Goal: Task Accomplishment & Management: Manage account settings

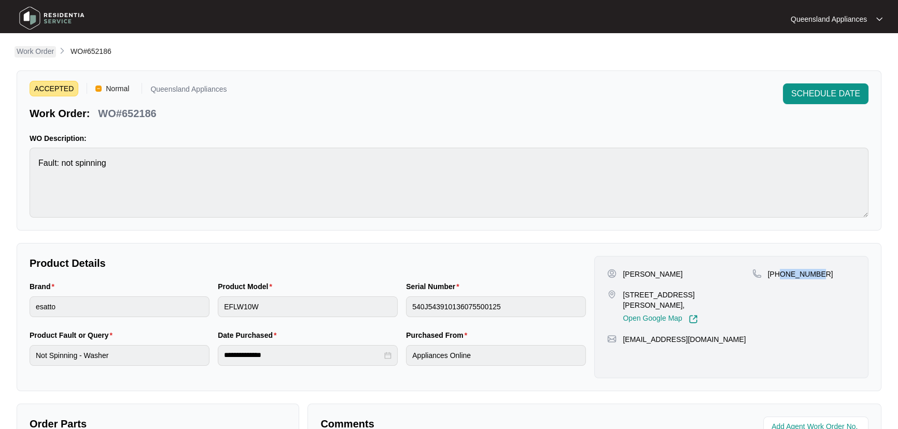
click at [45, 53] on p "Work Order" at bounding box center [35, 51] width 37 height 10
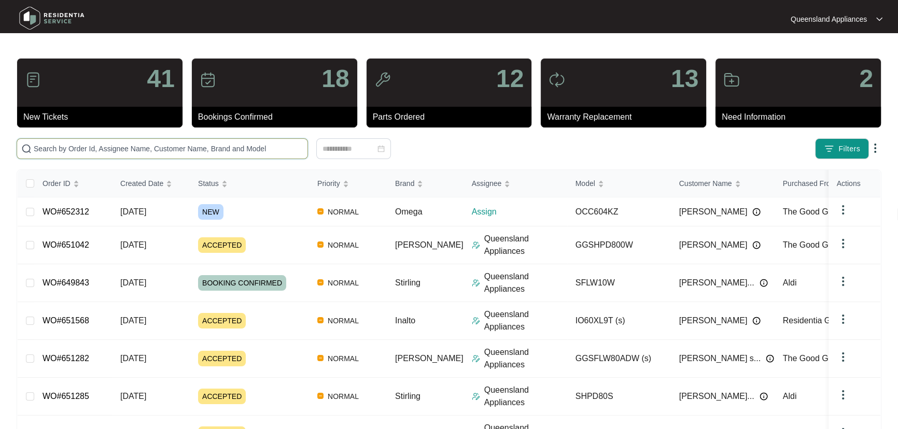
click at [198, 146] on input "text" at bounding box center [169, 148] width 270 height 11
paste input "652276"
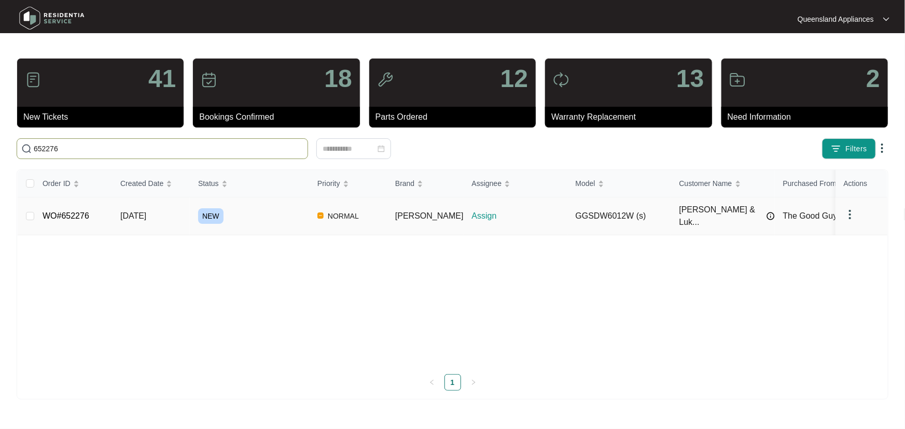
type input "652276"
click at [274, 220] on td "NEW" at bounding box center [249, 217] width 119 height 38
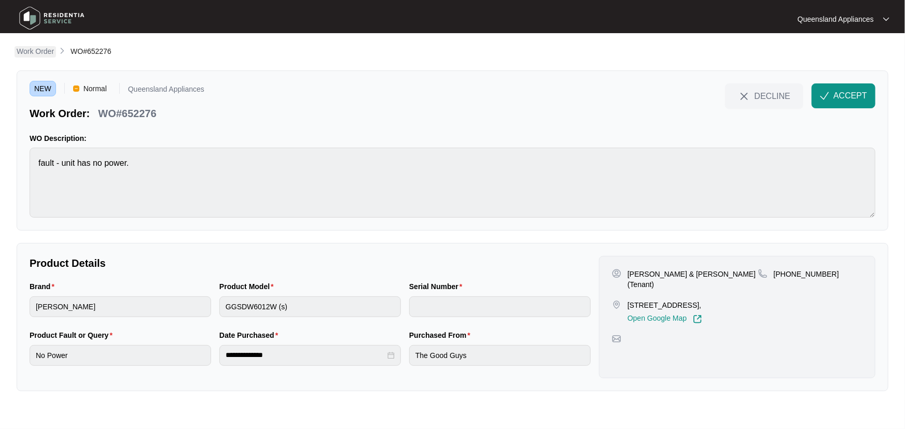
click at [49, 48] on p "Work Order" at bounding box center [35, 51] width 37 height 10
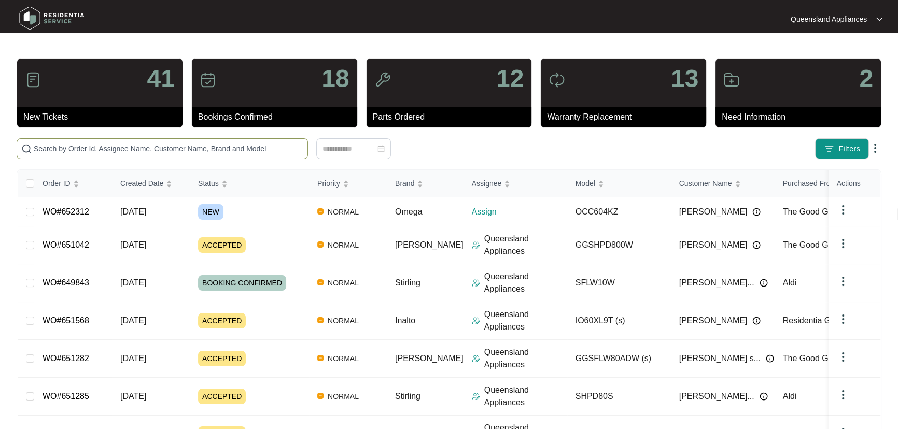
click at [207, 150] on input "text" at bounding box center [169, 148] width 270 height 11
paste input "652280"
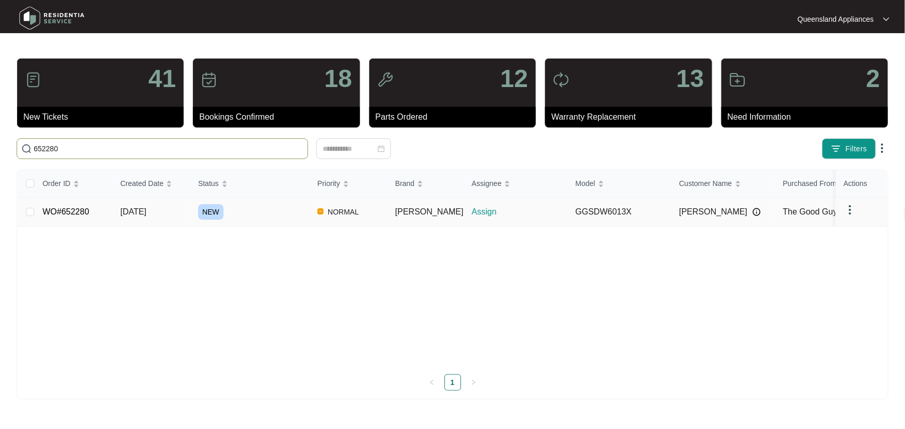
type input "652280"
click at [282, 208] on div "NEW" at bounding box center [253, 212] width 111 height 16
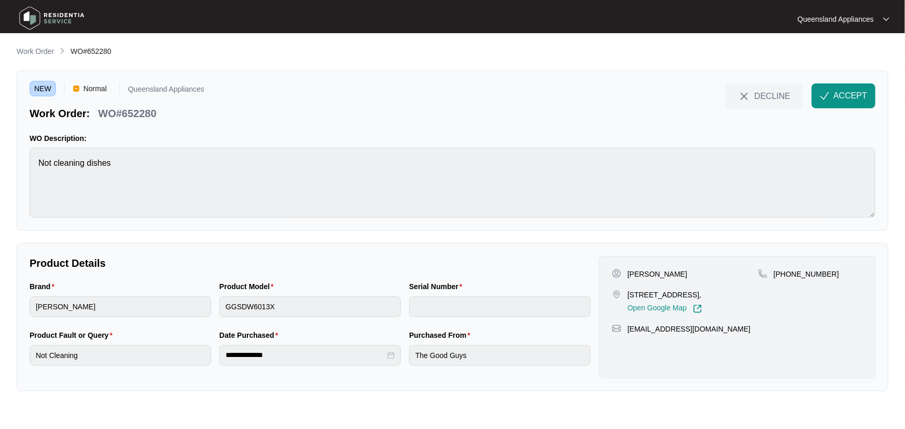
drag, startPoint x: 46, startPoint y: 51, endPoint x: 65, endPoint y: 54, distance: 19.5
click at [46, 51] on p "Work Order" at bounding box center [35, 51] width 37 height 10
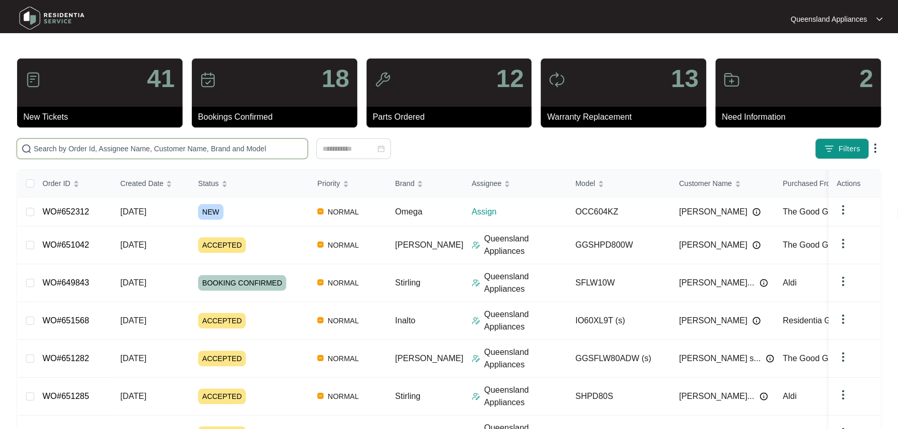
click at [243, 151] on input "text" at bounding box center [169, 148] width 270 height 11
paste input "652283"
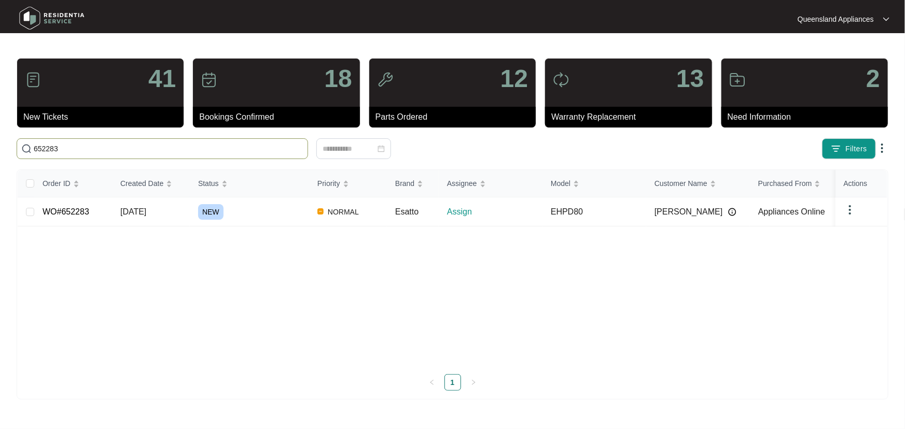
type input "652283"
click at [278, 211] on div "NEW" at bounding box center [253, 212] width 111 height 16
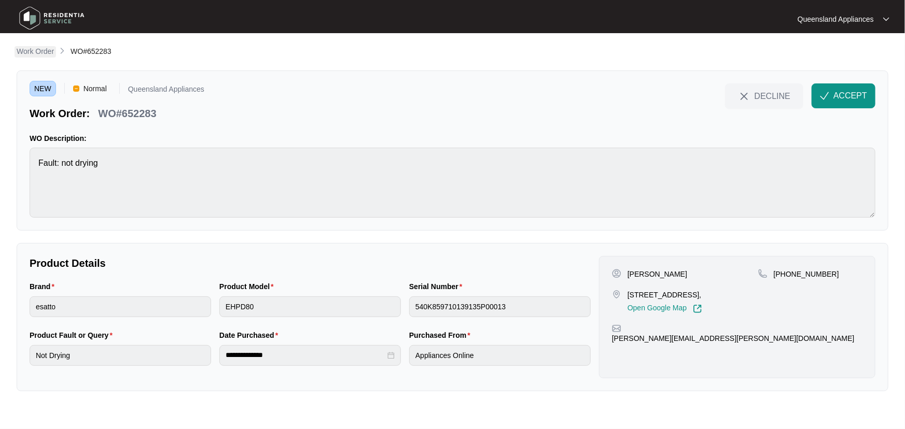
click at [49, 52] on p "Work Order" at bounding box center [35, 51] width 37 height 10
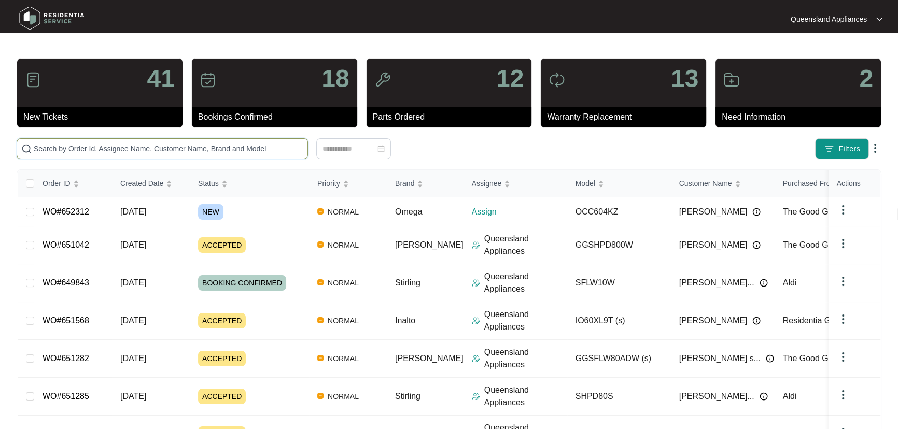
click at [269, 143] on input "text" at bounding box center [169, 148] width 270 height 11
paste input "651282"
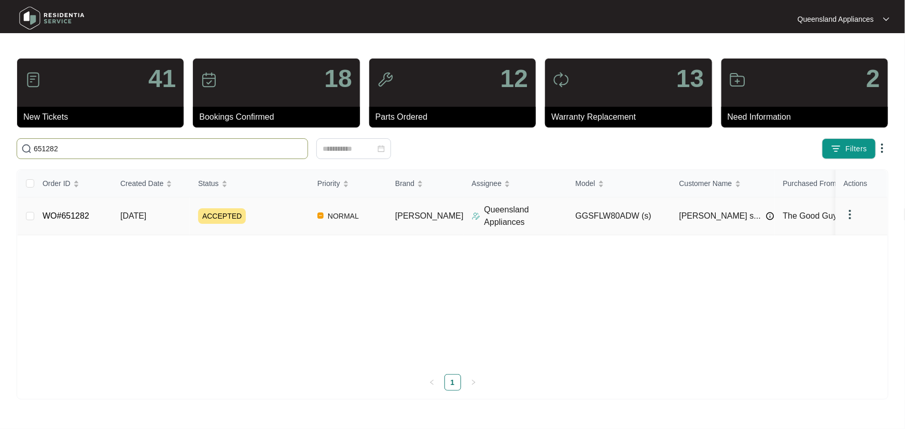
type input "651282"
click at [303, 205] on td "ACCEPTED" at bounding box center [249, 217] width 119 height 38
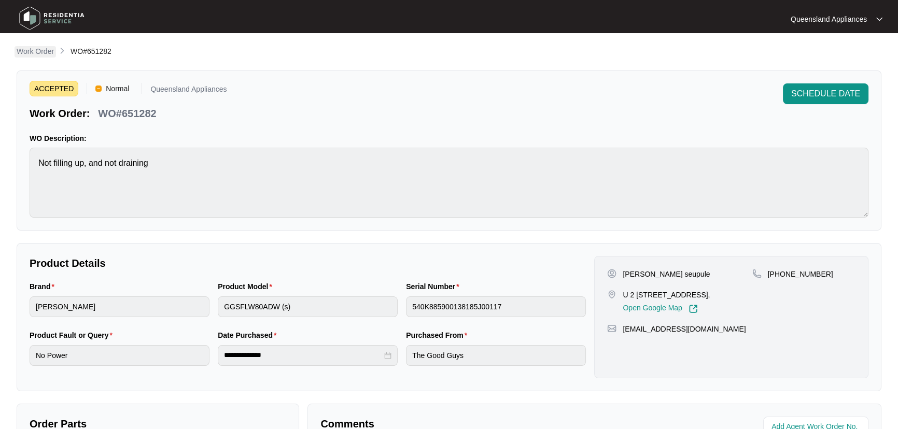
click at [33, 51] on p "Work Order" at bounding box center [35, 51] width 37 height 10
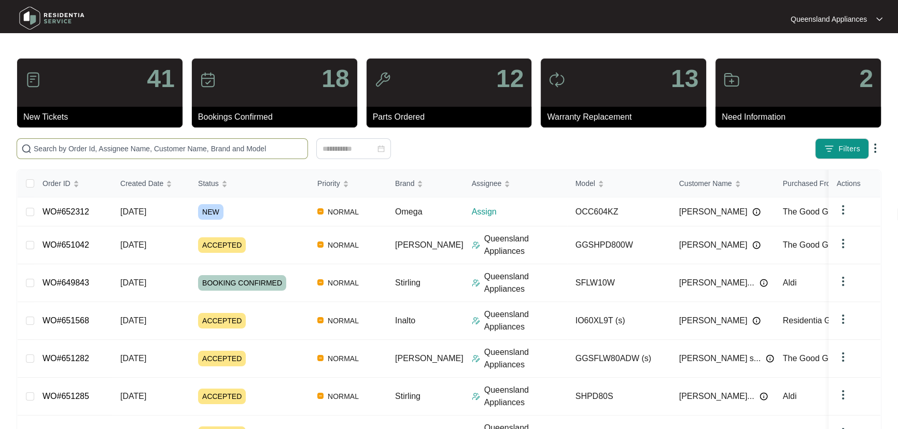
click at [209, 155] on span at bounding box center [162, 148] width 291 height 21
paste input "651568"
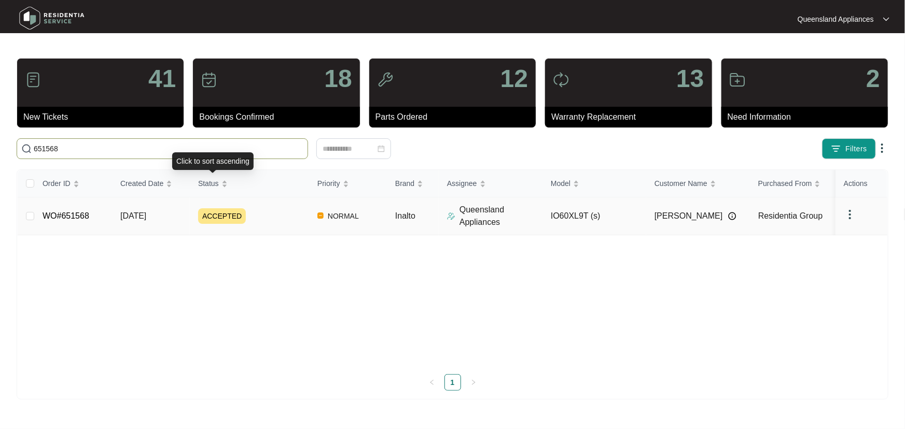
type input "651568"
click at [275, 217] on div "ACCEPTED" at bounding box center [253, 216] width 111 height 16
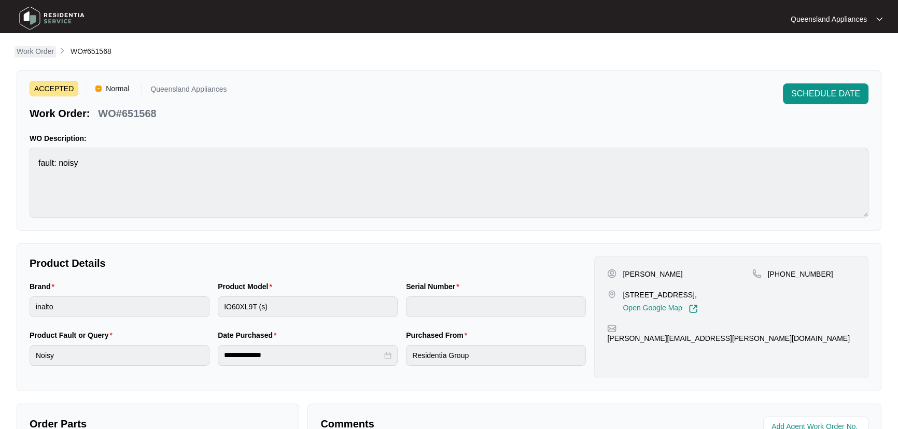
click at [36, 52] on p "Work Order" at bounding box center [35, 51] width 37 height 10
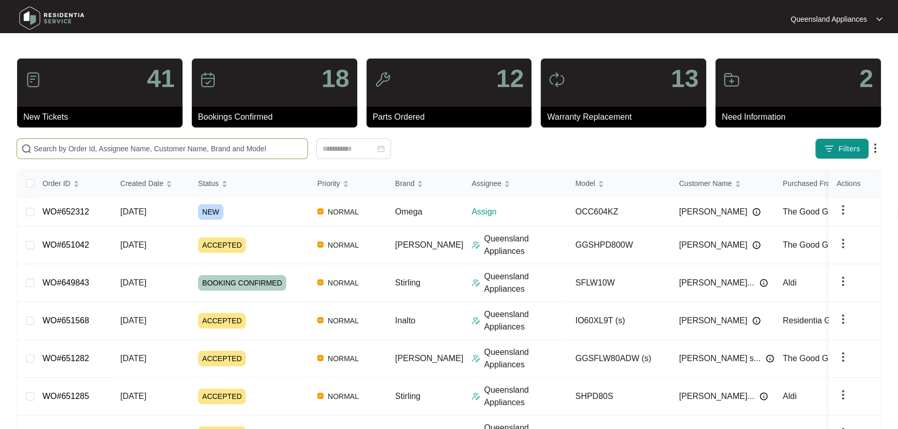
click at [272, 146] on input "text" at bounding box center [169, 148] width 270 height 11
paste input "652312"
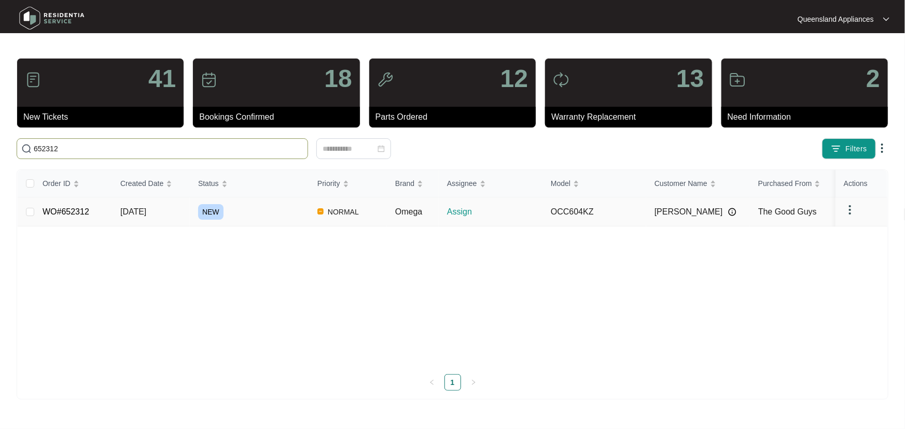
type input "652312"
click at [275, 215] on div "NEW" at bounding box center [253, 212] width 111 height 16
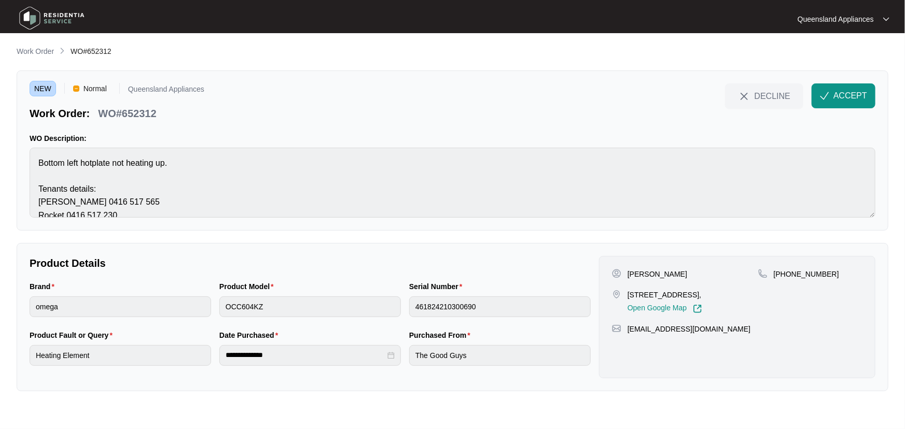
click at [13, 52] on main "**********" at bounding box center [452, 214] width 905 height 429
click at [48, 50] on p "Work Order" at bounding box center [35, 51] width 37 height 10
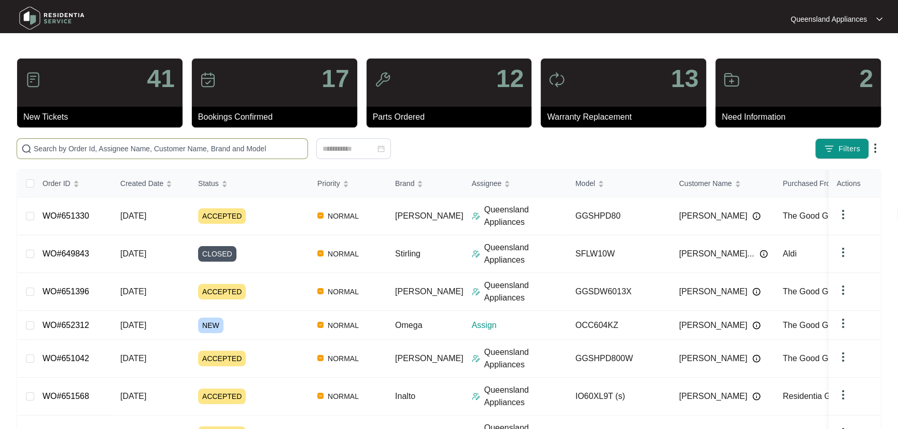
click at [148, 151] on input "text" at bounding box center [169, 148] width 270 height 11
paste input "652276"
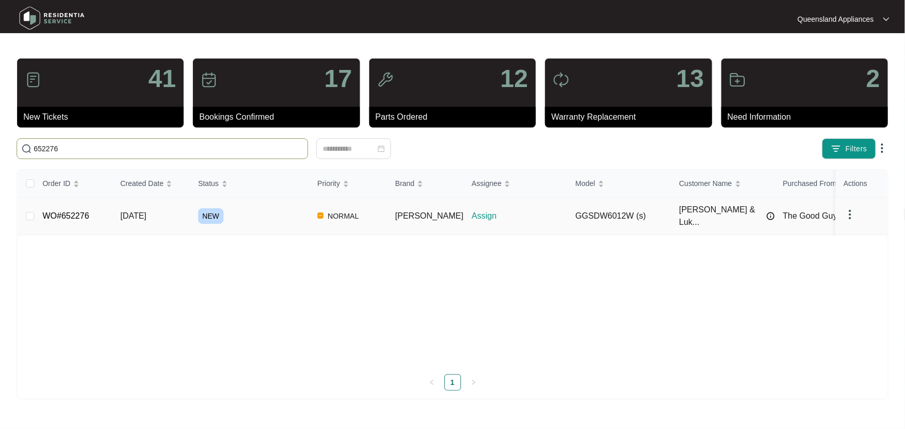
type input "652276"
click at [279, 212] on div "NEW" at bounding box center [253, 216] width 111 height 16
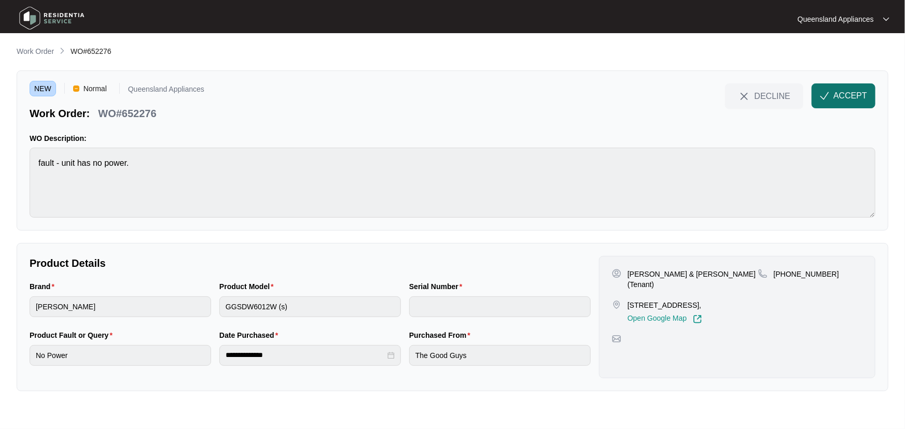
click at [853, 99] on span "ACCEPT" at bounding box center [850, 96] width 34 height 12
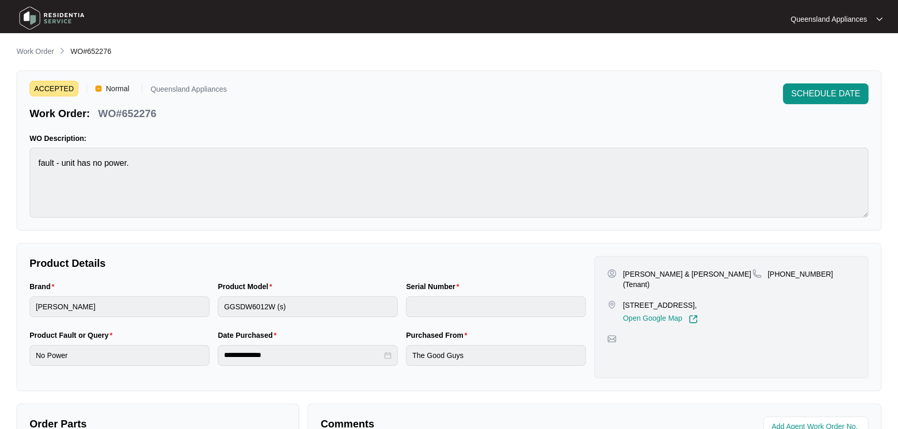
click at [131, 110] on p "WO#652276" at bounding box center [127, 113] width 58 height 15
copy p "652276"
drag, startPoint x: 823, startPoint y: 274, endPoint x: 780, endPoint y: 274, distance: 43.0
click at [780, 274] on div "[PHONE_NUMBER]" at bounding box center [804, 274] width 103 height 10
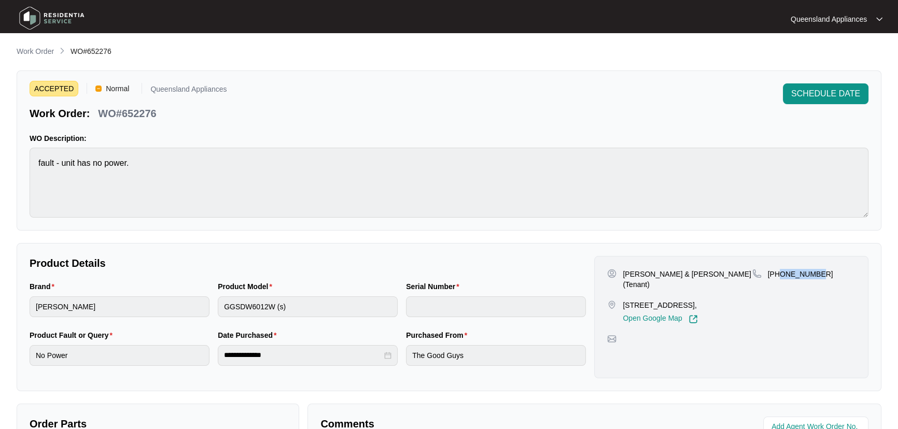
copy p "435883302"
click at [39, 53] on p "Work Order" at bounding box center [35, 51] width 37 height 10
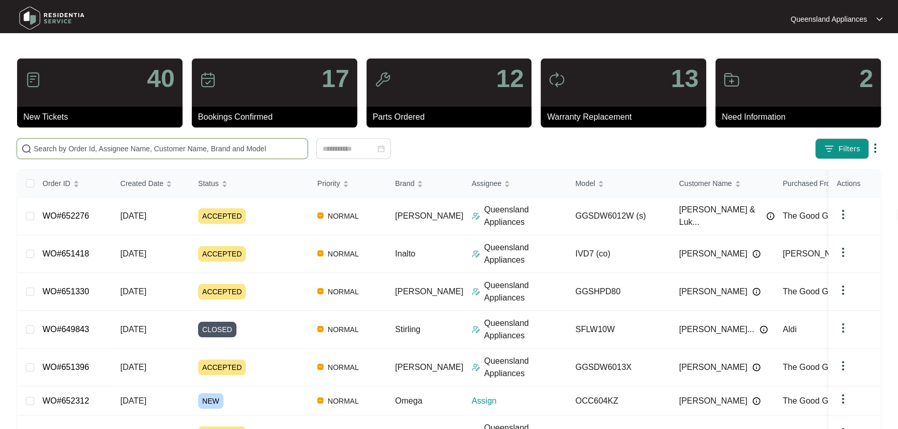
click at [226, 153] on input "text" at bounding box center [169, 148] width 270 height 11
paste input "652280"
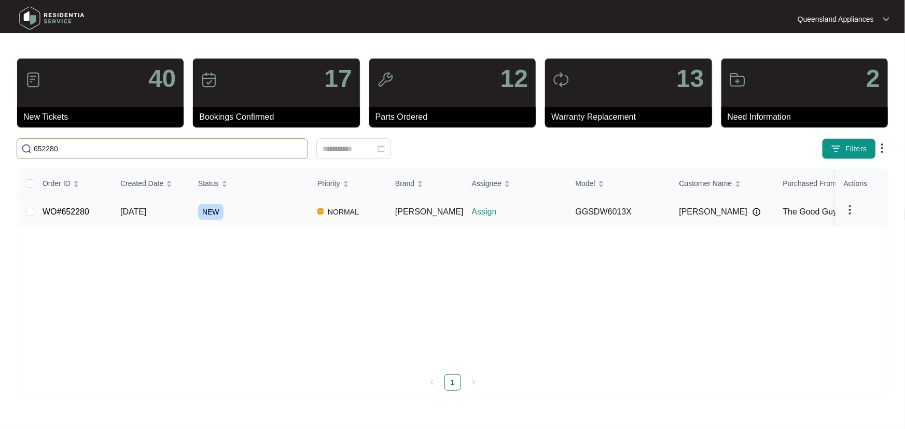
type input "652280"
click at [281, 215] on div "NEW" at bounding box center [253, 212] width 111 height 16
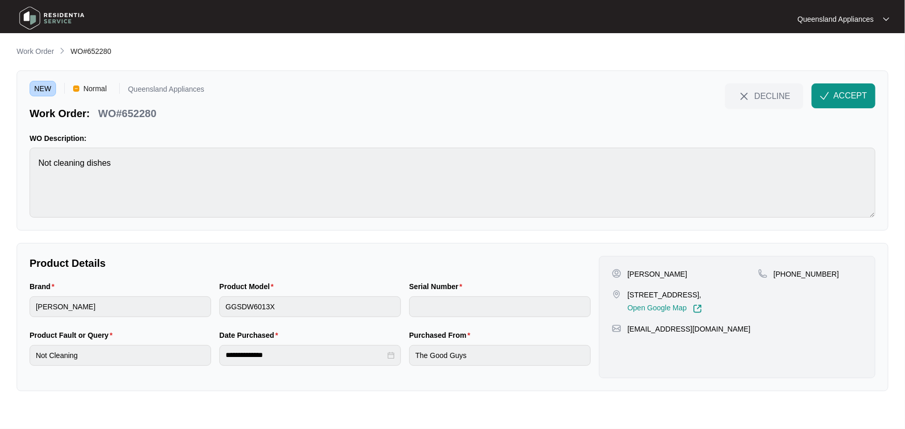
drag, startPoint x: 680, startPoint y: 307, endPoint x: 628, endPoint y: 294, distance: 54.0
click at [628, 294] on p "[STREET_ADDRESS]," at bounding box center [665, 295] width 75 height 10
copy p "[STREET_ADDRESS],"
click at [135, 114] on p "WO#652280" at bounding box center [127, 113] width 58 height 15
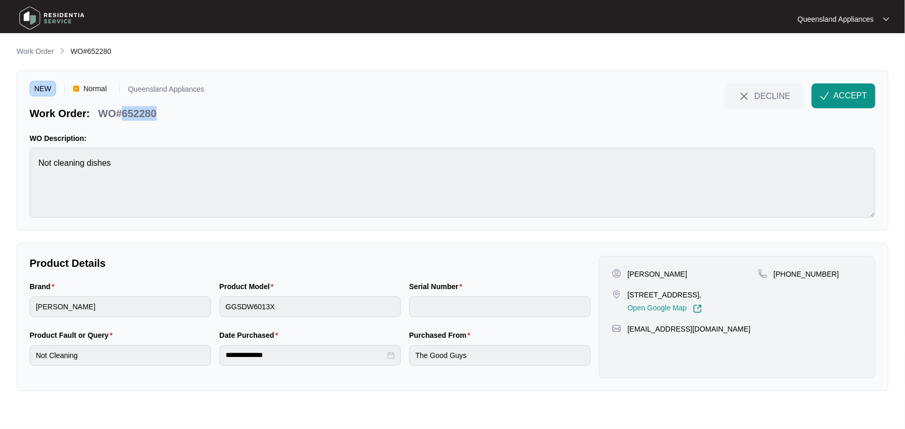
copy p "652280"
drag, startPoint x: 843, startPoint y: 95, endPoint x: 848, endPoint y: 102, distance: 7.8
click at [843, 94] on span "ACCEPT" at bounding box center [850, 96] width 34 height 12
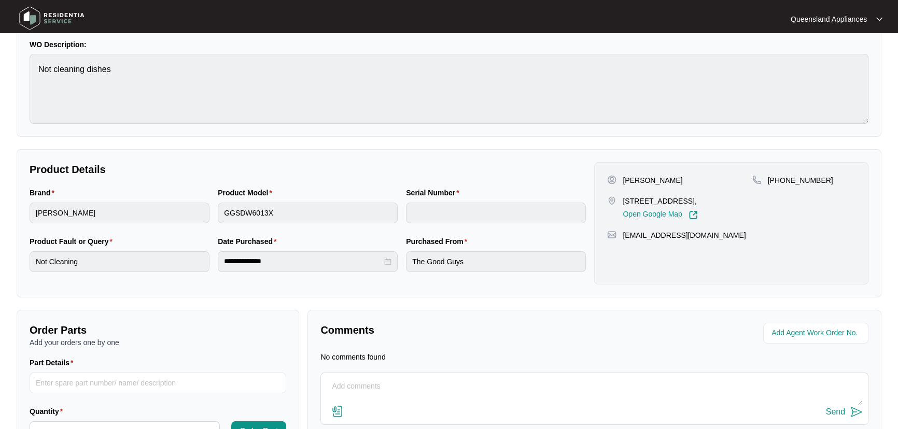
scroll to position [160, 0]
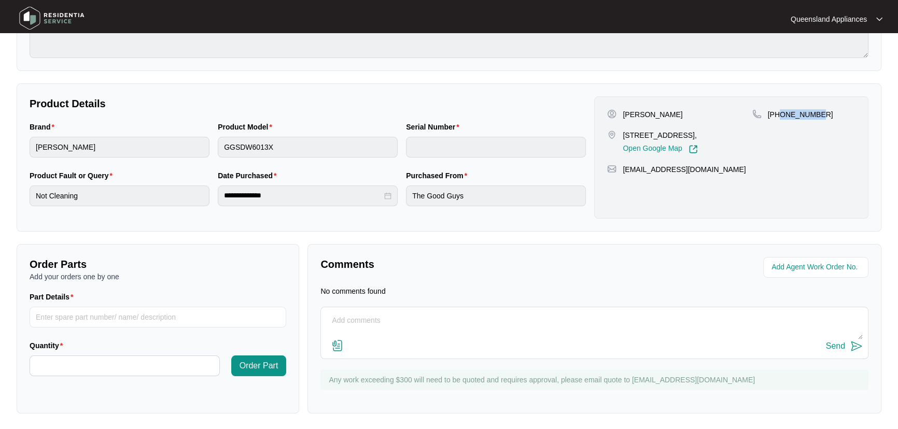
drag, startPoint x: 832, startPoint y: 114, endPoint x: 780, endPoint y: 115, distance: 52.9
click at [780, 115] on div "[PHONE_NUMBER]" at bounding box center [804, 114] width 103 height 10
copy p "405020888"
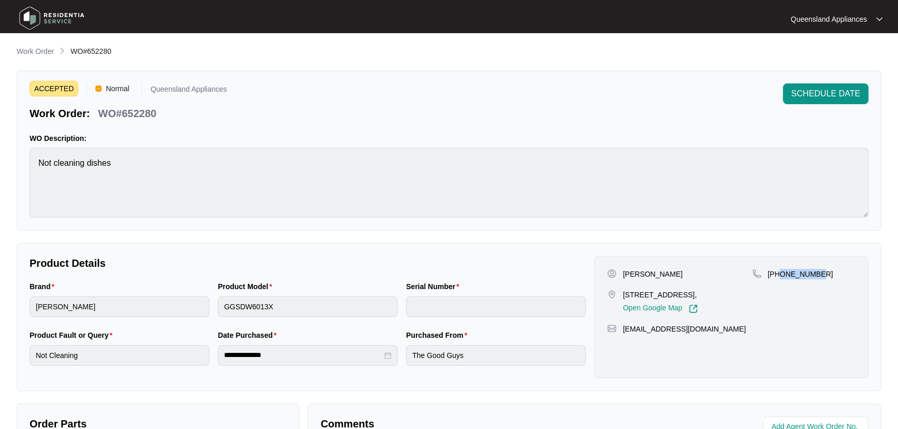
drag, startPoint x: 47, startPoint y: 50, endPoint x: 65, endPoint y: 57, distance: 19.7
click at [47, 50] on p "Work Order" at bounding box center [35, 51] width 37 height 10
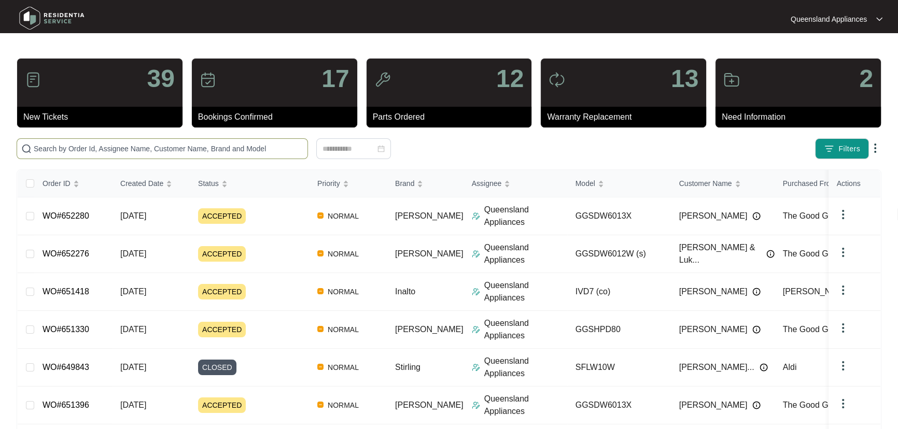
click at [163, 150] on input "text" at bounding box center [169, 148] width 270 height 11
paste input "652283"
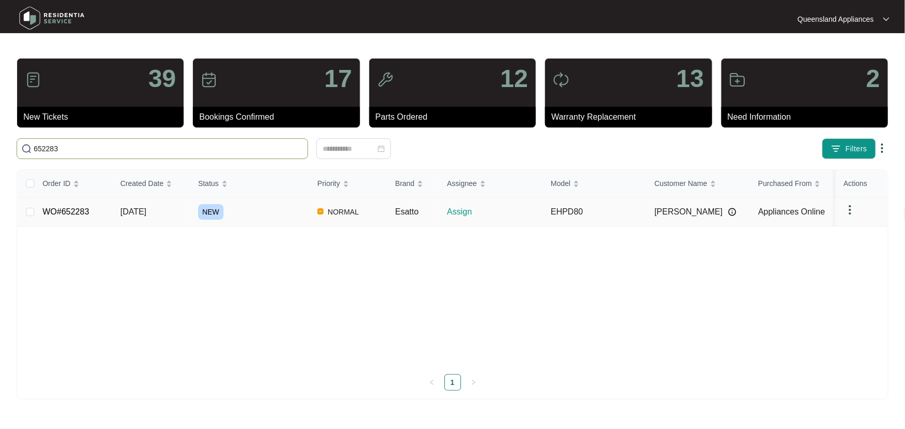
type input "652283"
click at [262, 215] on div "NEW" at bounding box center [253, 212] width 111 height 16
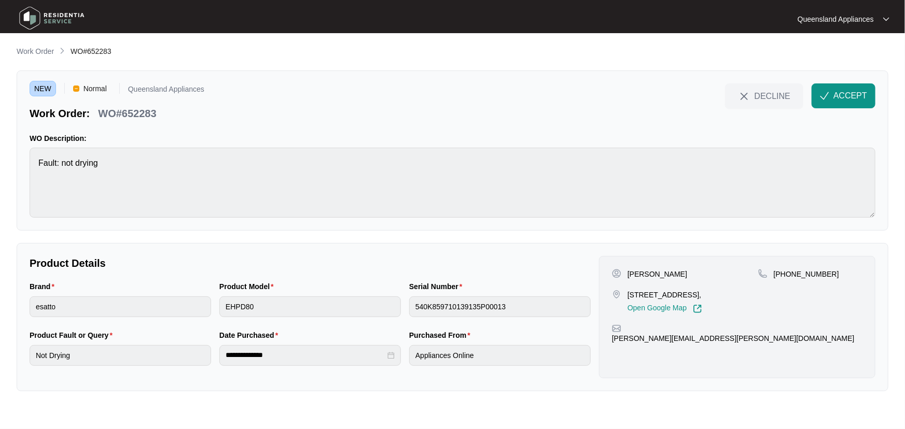
click at [146, 112] on p "WO#652283" at bounding box center [127, 113] width 58 height 15
copy p "652283"
drag, startPoint x: 847, startPoint y: 269, endPoint x: 787, endPoint y: 274, distance: 60.4
click at [787, 274] on div "[PHONE_NUMBER]" at bounding box center [810, 274] width 104 height 10
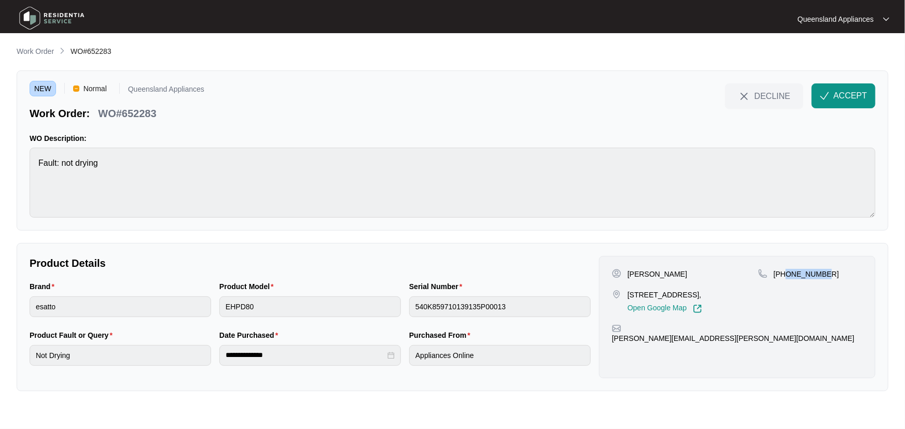
copy p "733741166"
click at [854, 94] on span "ACCEPT" at bounding box center [850, 96] width 34 height 12
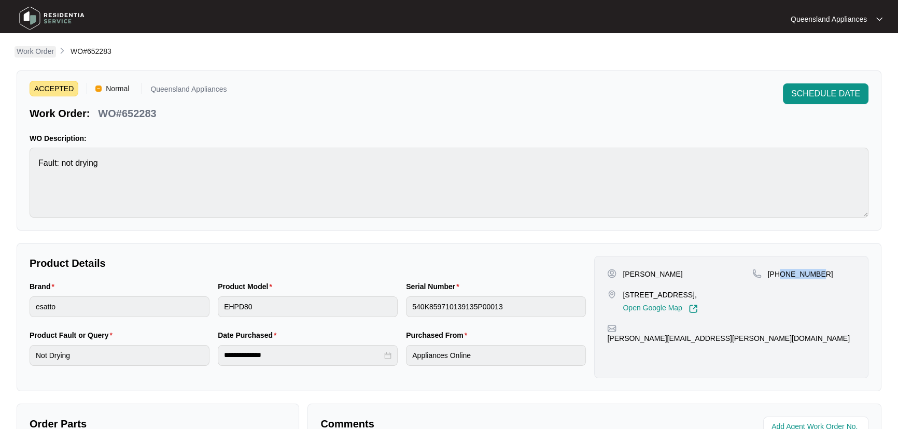
click at [47, 54] on p "Work Order" at bounding box center [35, 51] width 37 height 10
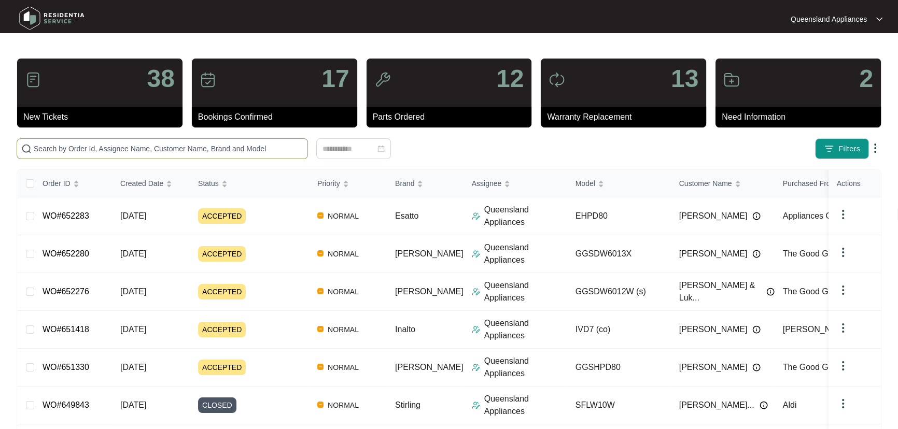
drag, startPoint x: 171, startPoint y: 147, endPoint x: 174, endPoint y: 152, distance: 5.8
click at [172, 147] on input "text" at bounding box center [169, 148] width 270 height 11
paste input "651282"
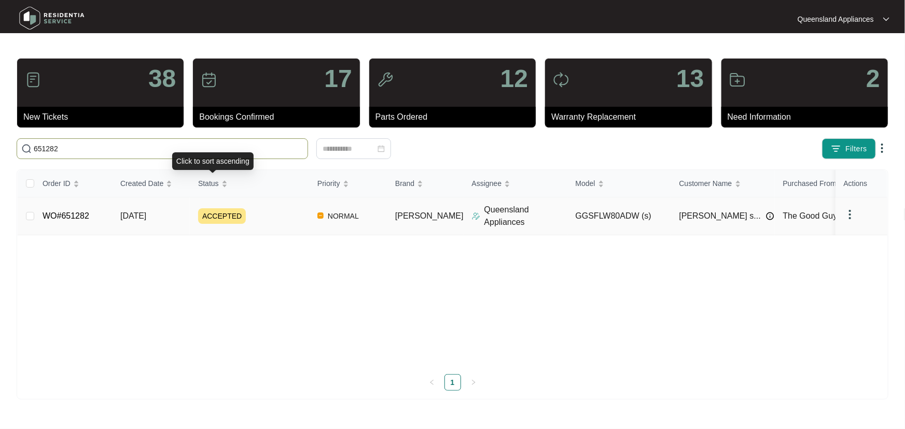
type input "651282"
drag, startPoint x: 278, startPoint y: 213, endPoint x: 411, endPoint y: 188, distance: 135.6
click at [279, 212] on div "ACCEPTED" at bounding box center [253, 216] width 111 height 16
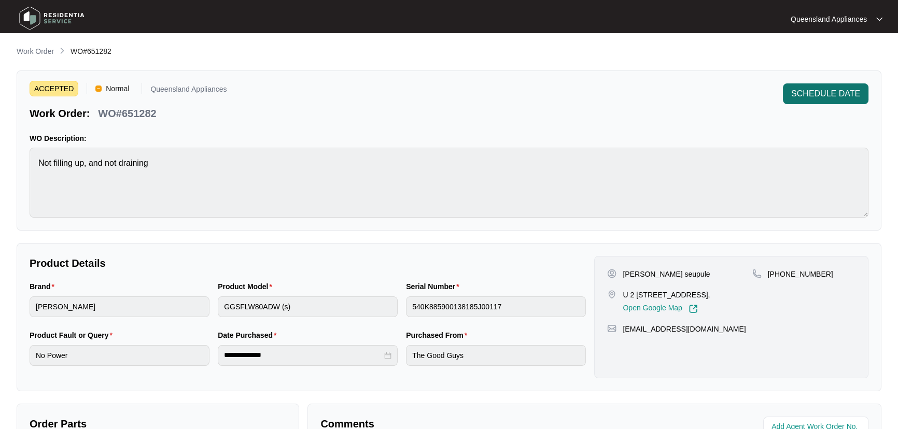
click at [829, 92] on span "SCHEDULE DATE" at bounding box center [825, 94] width 69 height 12
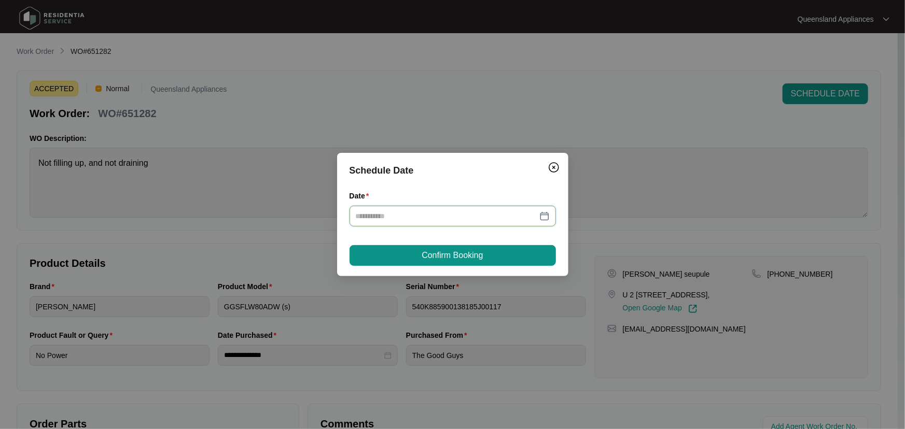
click at [433, 212] on input "Date" at bounding box center [447, 216] width 182 height 11
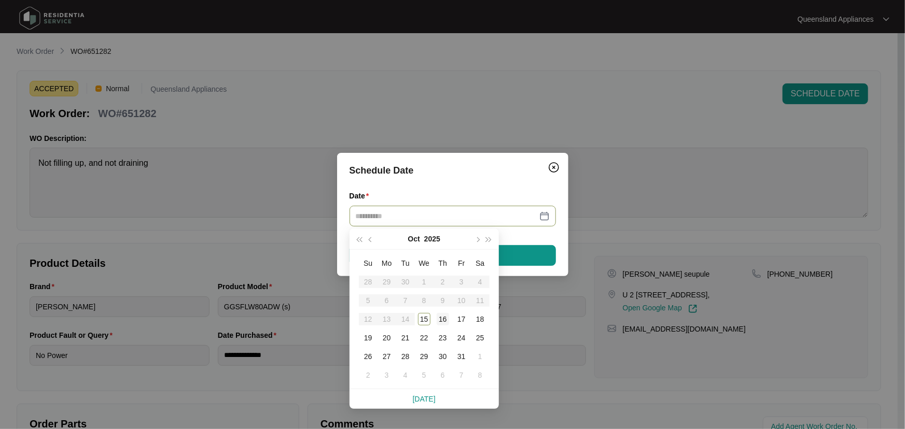
type input "**********"
click at [439, 322] on div "16" at bounding box center [443, 319] width 12 height 12
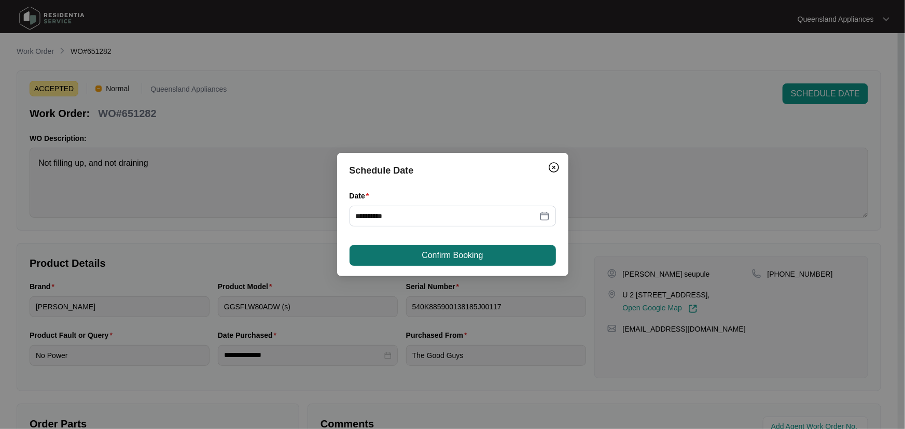
click at [464, 257] on span "Confirm Booking" at bounding box center [452, 255] width 61 height 12
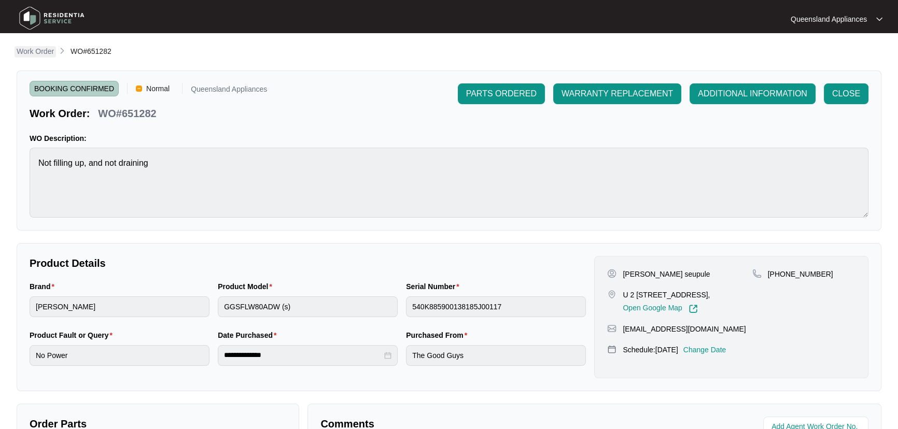
click at [39, 54] on p "Work Order" at bounding box center [35, 51] width 37 height 10
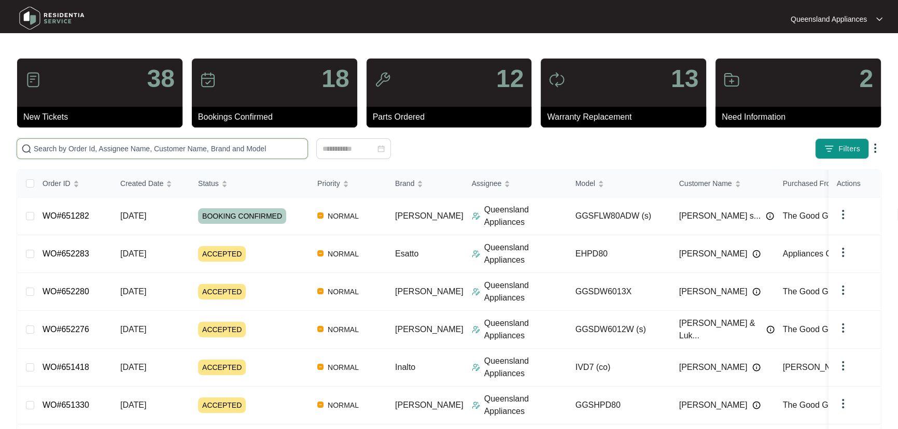
click at [276, 150] on input "text" at bounding box center [169, 148] width 270 height 11
paste input "651568"
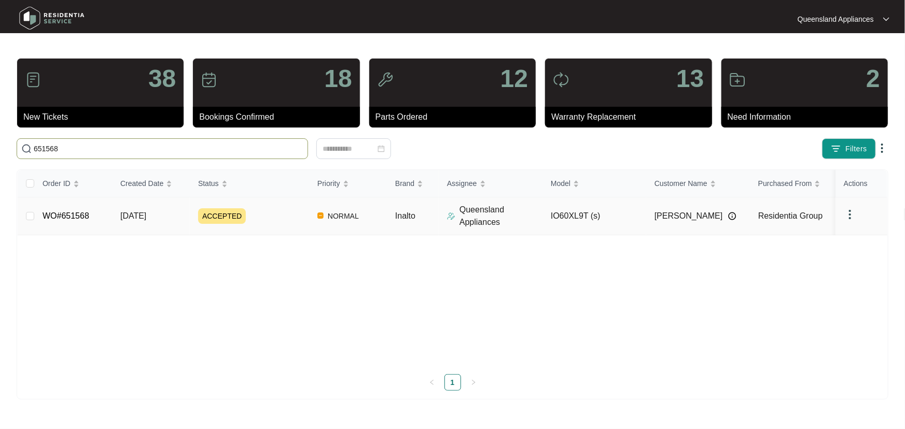
type input "651568"
click at [523, 220] on p "Queensland Appliances" at bounding box center [501, 216] width 83 height 25
click at [272, 214] on div "ACCEPTED" at bounding box center [253, 216] width 111 height 16
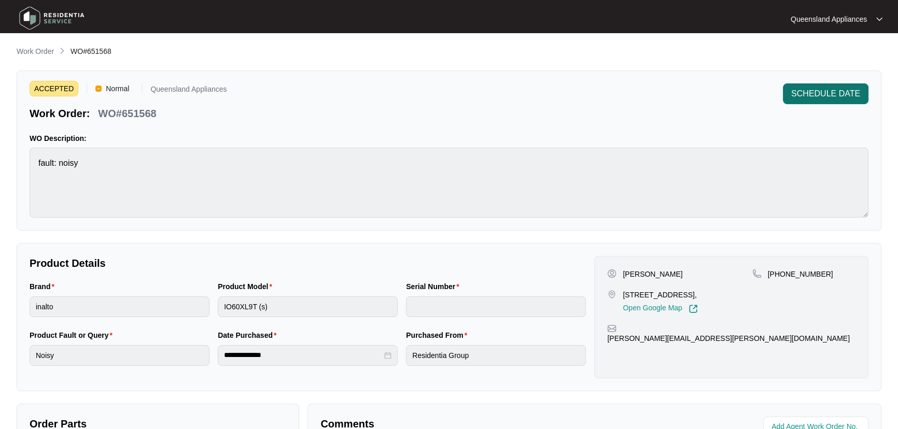
click at [835, 89] on span "SCHEDULE DATE" at bounding box center [825, 94] width 69 height 12
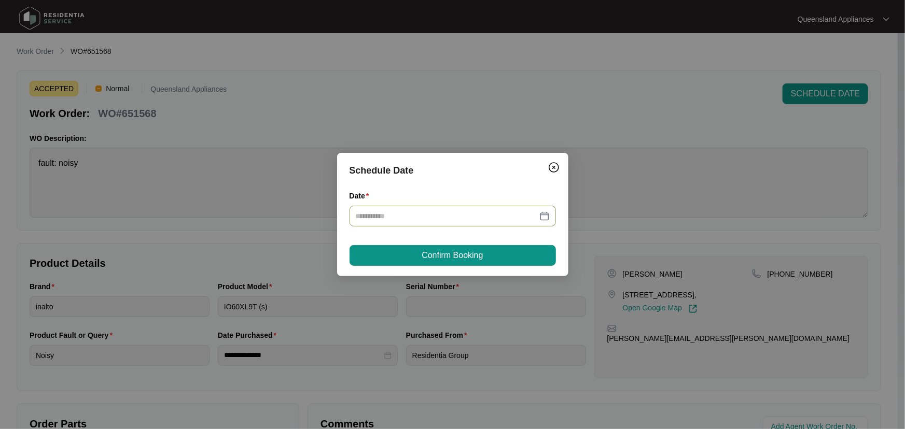
click at [539, 218] on div at bounding box center [453, 216] width 194 height 11
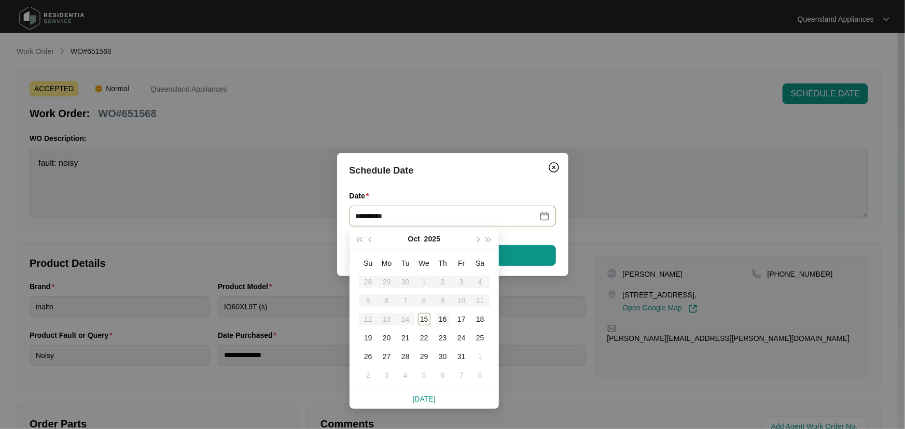
type input "**********"
click at [446, 319] on div "16" at bounding box center [443, 319] width 12 height 12
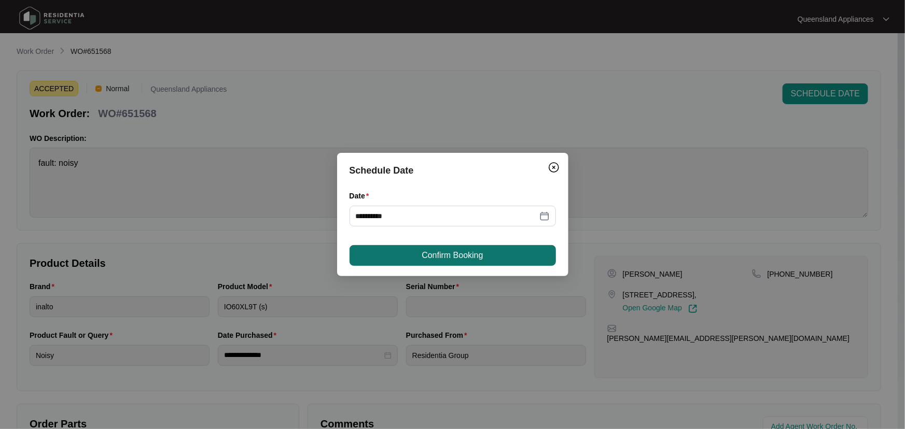
click at [487, 259] on button "Confirm Booking" at bounding box center [453, 255] width 206 height 21
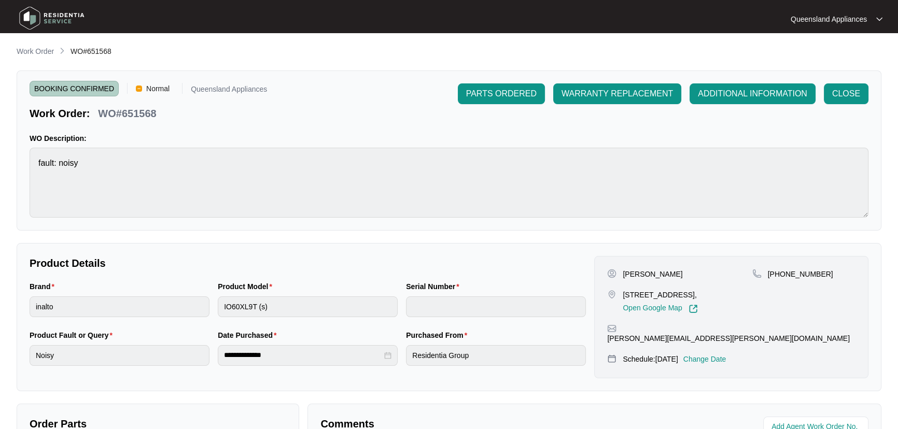
drag, startPoint x: 24, startPoint y: 53, endPoint x: 37, endPoint y: 54, distance: 13.0
click at [24, 53] on p "Work Order" at bounding box center [35, 51] width 37 height 10
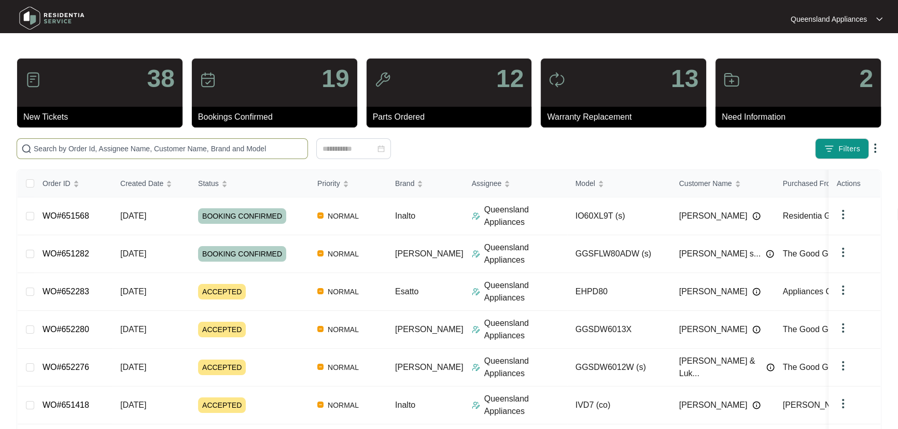
click at [208, 144] on input "text" at bounding box center [169, 148] width 270 height 11
paste input "652312"
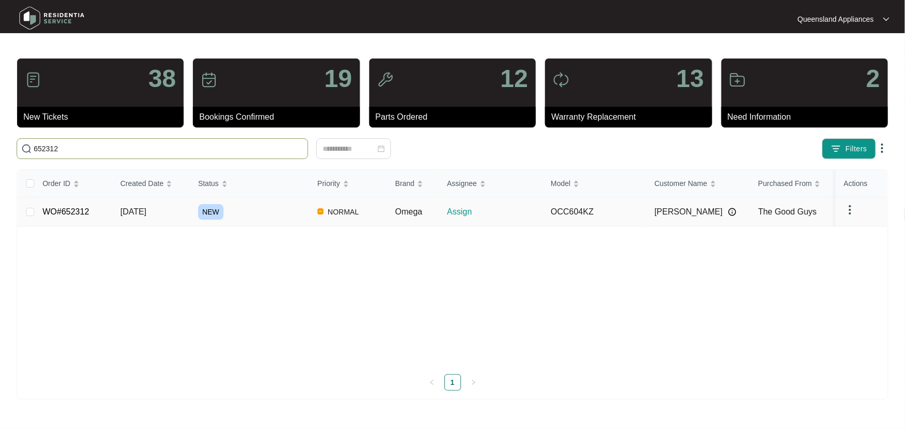
type input "652312"
click at [254, 213] on div "NEW" at bounding box center [253, 212] width 111 height 16
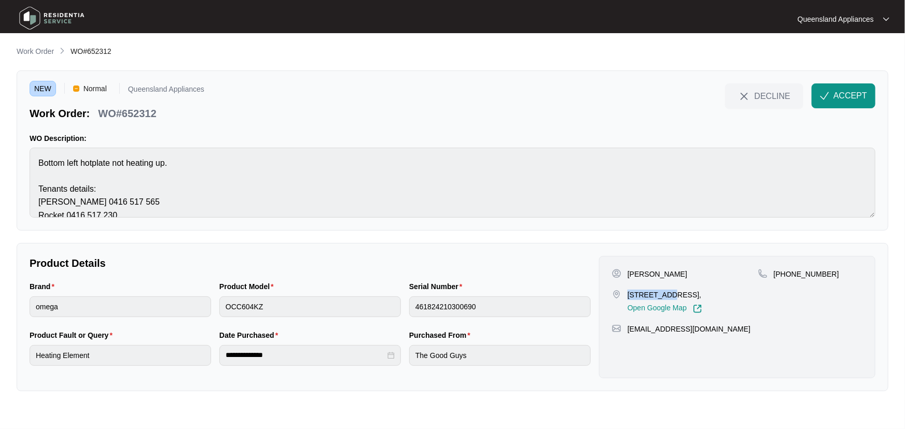
drag, startPoint x: 664, startPoint y: 294, endPoint x: 628, endPoint y: 293, distance: 36.3
click at [628, 293] on p "[STREET_ADDRESS]," at bounding box center [665, 295] width 75 height 10
copy p "3 solandra"
click at [855, 90] on span "ACCEPT" at bounding box center [850, 96] width 34 height 12
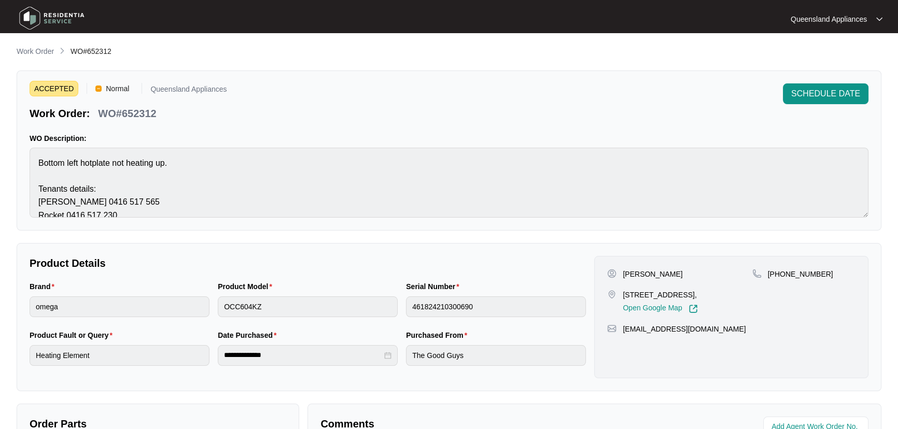
click at [140, 114] on p "WO#652312" at bounding box center [127, 113] width 58 height 15
copy p "652312"
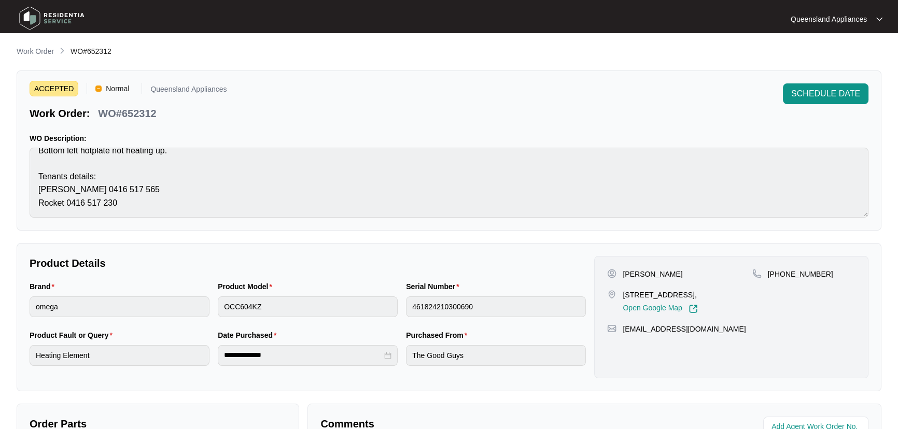
drag, startPoint x: 33, startPoint y: 48, endPoint x: 52, endPoint y: 55, distance: 20.7
click at [33, 48] on p "Work Order" at bounding box center [35, 51] width 37 height 10
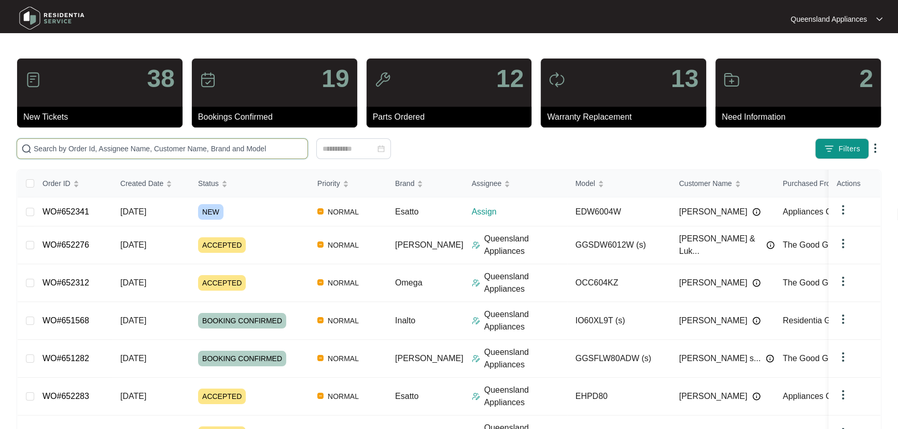
click at [248, 146] on input "text" at bounding box center [169, 148] width 270 height 11
paste input "651396"
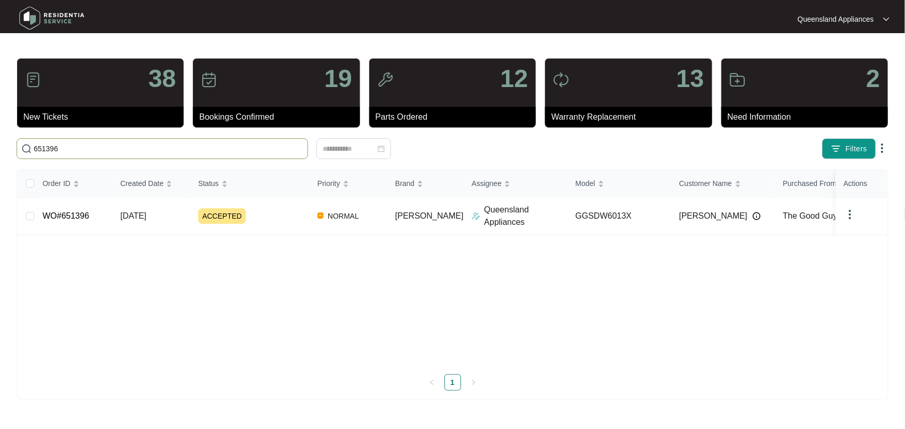
type input "651396"
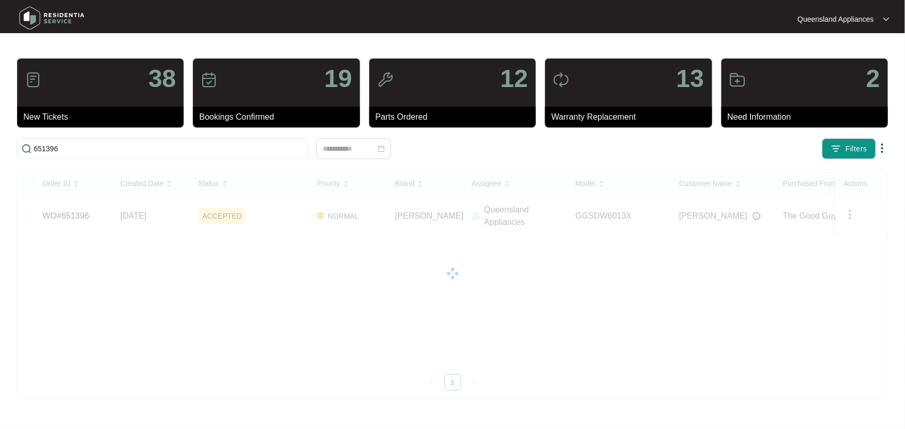
click at [263, 219] on div "Order ID Created Date Status Priority Brand Assignee Model Customer Name Purcha…" at bounding box center [453, 280] width 870 height 221
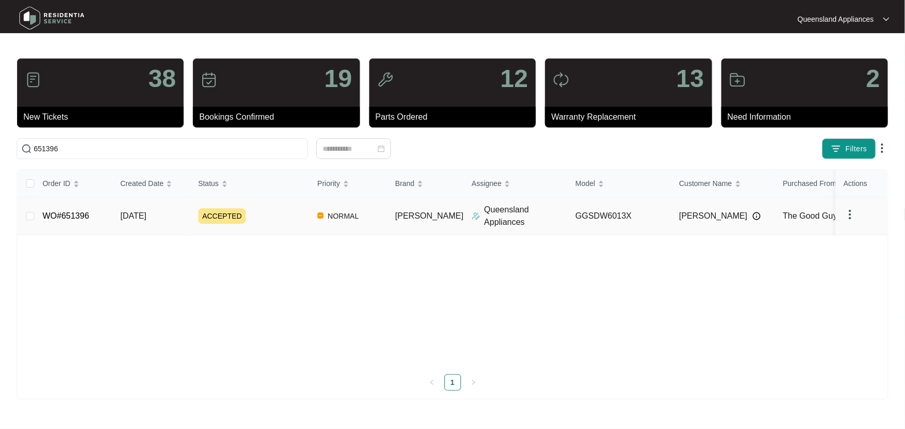
click at [285, 216] on div "ACCEPTED" at bounding box center [253, 216] width 111 height 16
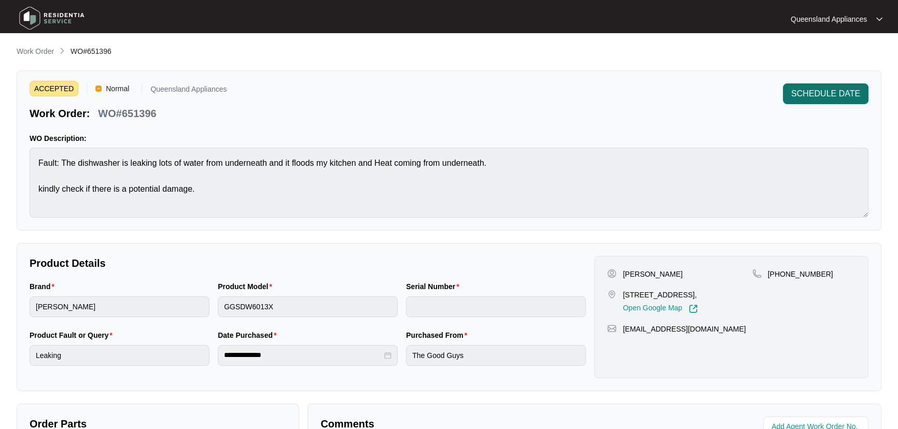
click at [847, 94] on span "SCHEDULE DATE" at bounding box center [825, 94] width 69 height 12
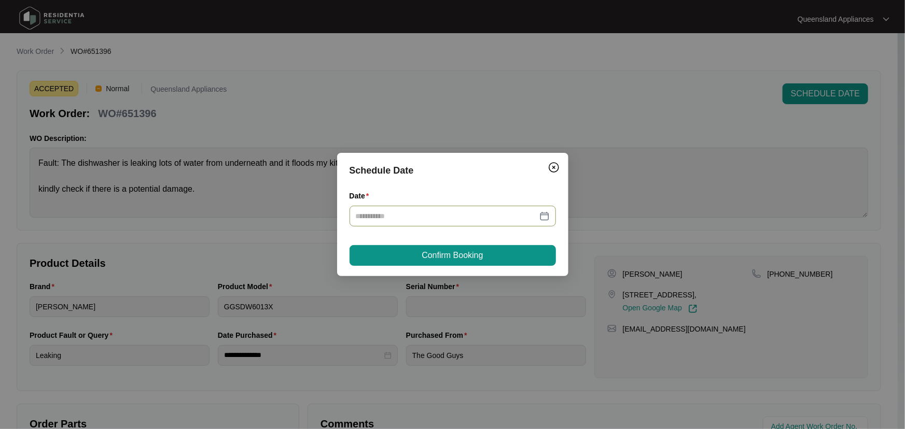
click at [550, 214] on div at bounding box center [453, 216] width 206 height 21
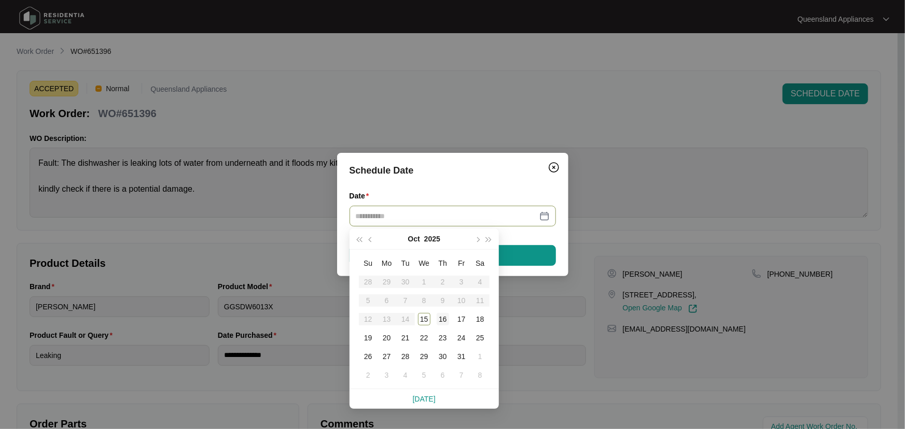
type input "**********"
click at [443, 315] on div "16" at bounding box center [443, 319] width 12 height 12
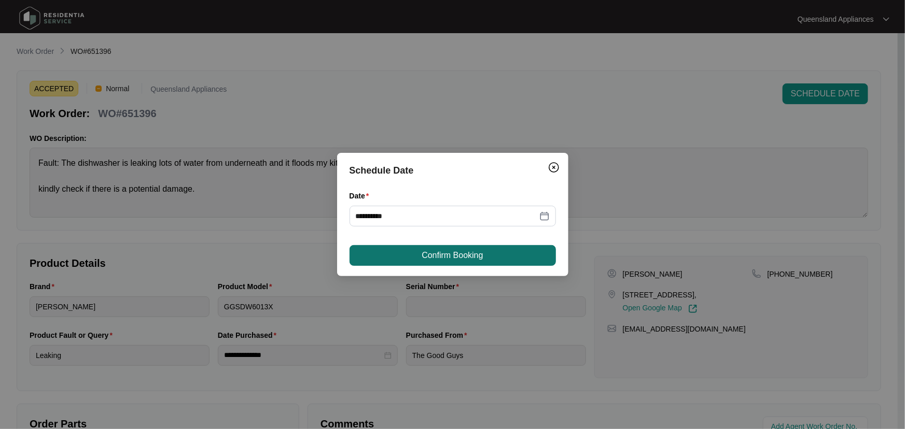
click at [478, 251] on span "Confirm Booking" at bounding box center [452, 255] width 61 height 12
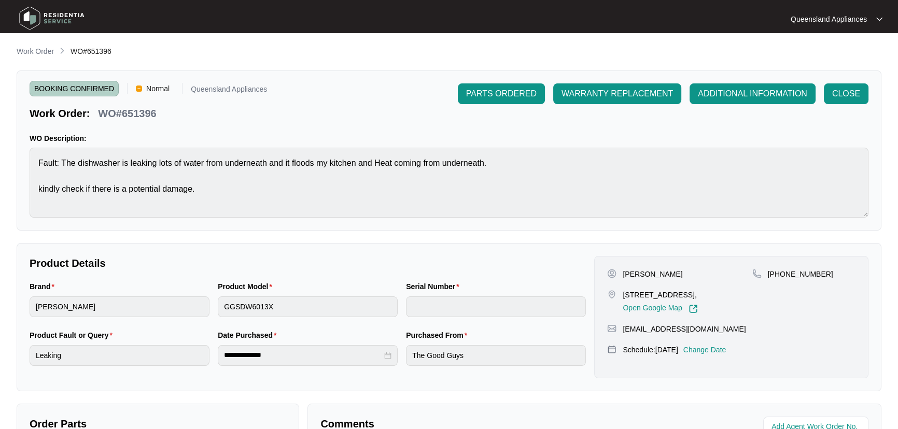
drag, startPoint x: 49, startPoint y: 48, endPoint x: 72, endPoint y: 57, distance: 24.5
click at [50, 48] on p "Work Order" at bounding box center [35, 51] width 37 height 10
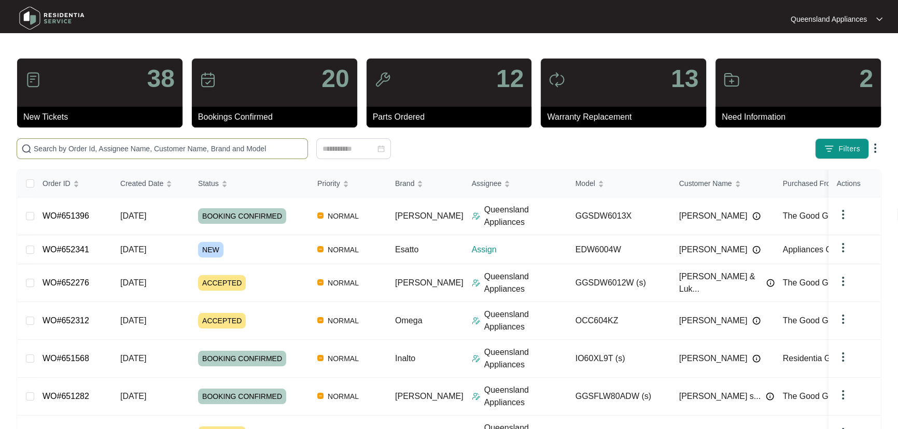
click at [197, 145] on input "text" at bounding box center [169, 148] width 270 height 11
paste input "651418"
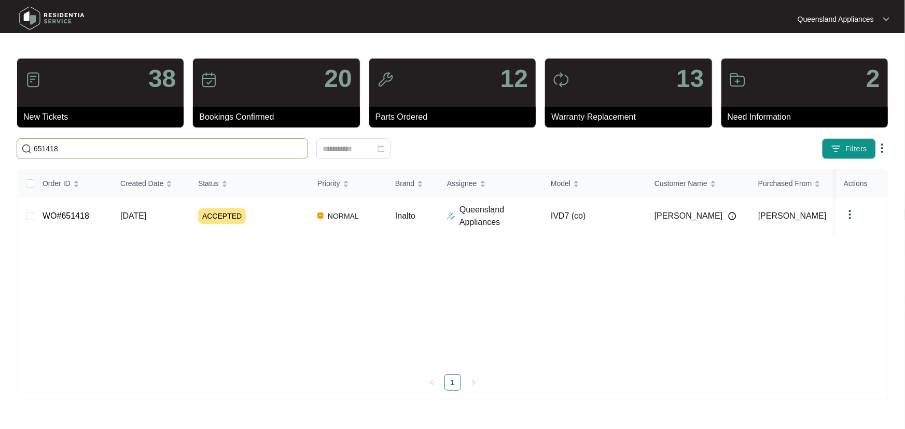
type input "651418"
click at [292, 207] on div "Order ID Created Date Status Priority Brand Assignee Model Customer Name Purcha…" at bounding box center [453, 280] width 870 height 221
click at [266, 215] on div "ACCEPTED" at bounding box center [253, 216] width 111 height 16
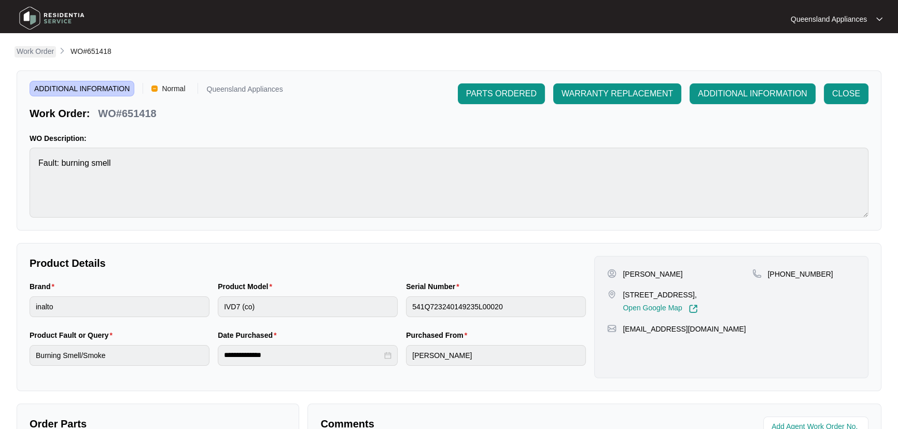
click at [47, 49] on p "Work Order" at bounding box center [35, 51] width 37 height 10
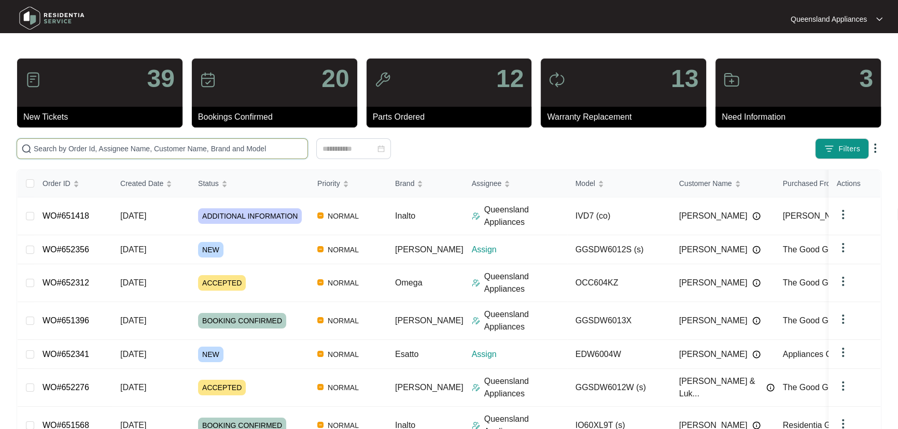
click at [163, 146] on input "text" at bounding box center [169, 148] width 270 height 11
paste input "652341"
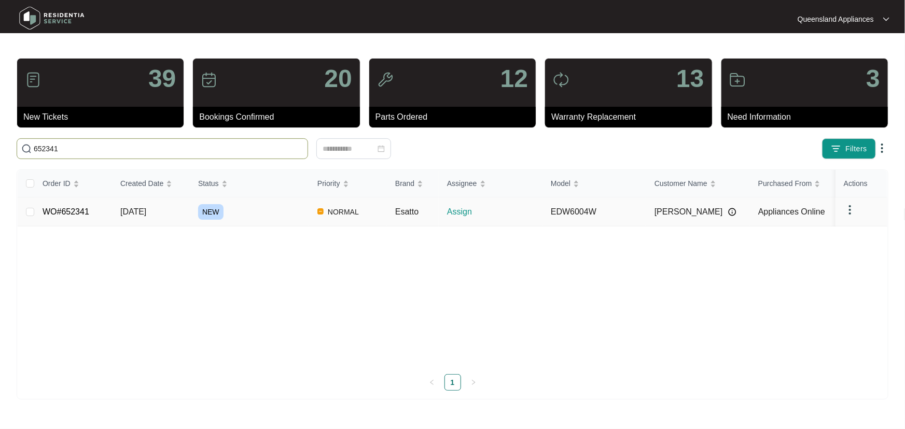
type input "652341"
click at [259, 211] on div "NEW" at bounding box center [253, 212] width 111 height 16
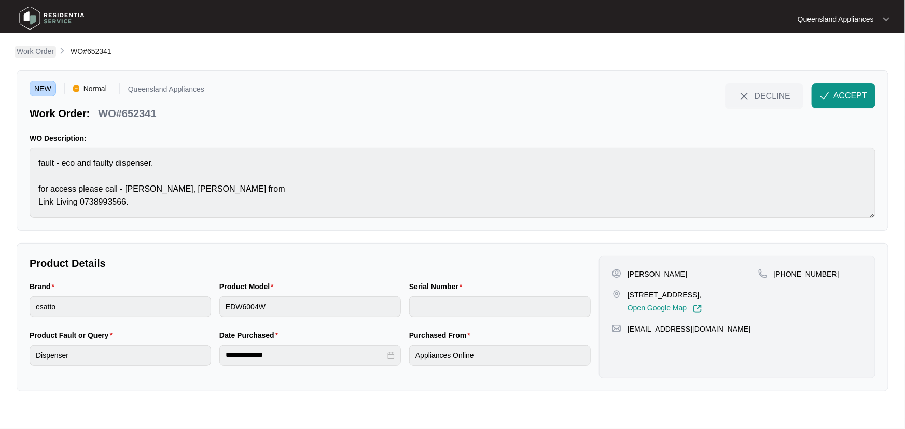
click at [27, 54] on p "Work Order" at bounding box center [35, 51] width 37 height 10
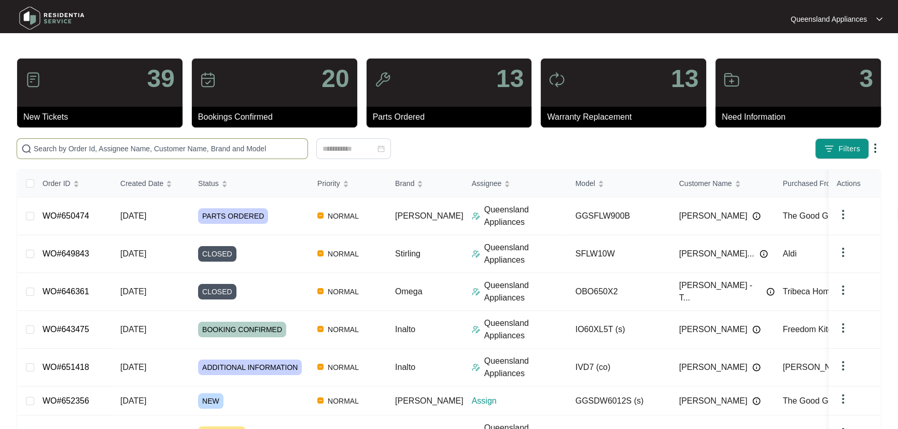
click at [226, 142] on span at bounding box center [162, 148] width 291 height 21
paste input "652341"
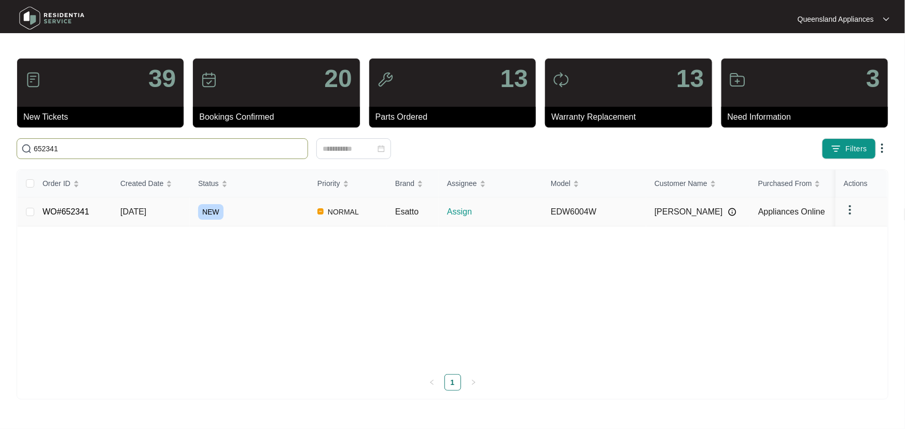
type input "652341"
drag, startPoint x: 263, startPoint y: 216, endPoint x: 269, endPoint y: 215, distance: 5.2
click at [263, 215] on div "NEW" at bounding box center [253, 212] width 111 height 16
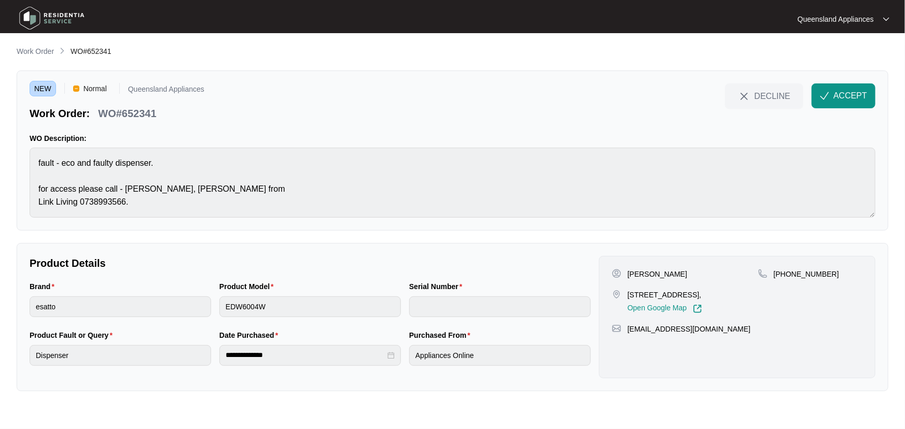
click at [127, 115] on p "WO#652341" at bounding box center [127, 113] width 58 height 15
copy p "652341"
drag, startPoint x: 705, startPoint y: 292, endPoint x: 617, endPoint y: 289, distance: 88.7
click at [617, 289] on div "Jye Amery [STREET_ADDRESS], Open Google Map [PHONE_NUMBER]" at bounding box center [737, 291] width 251 height 45
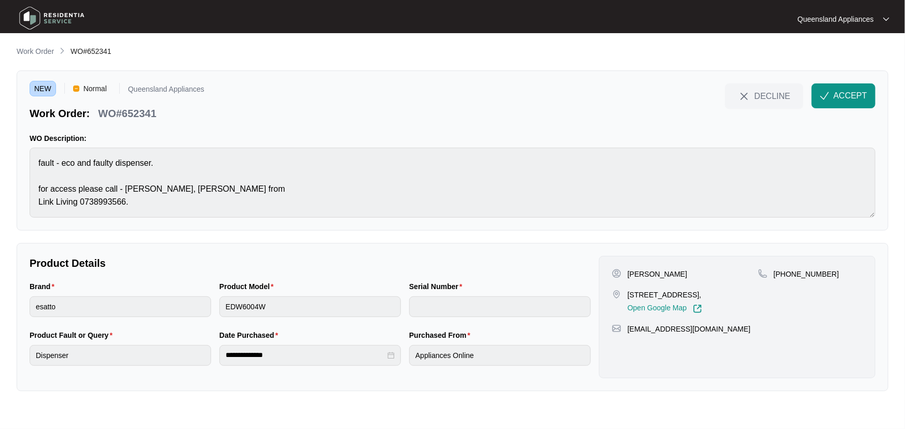
click at [791, 302] on div "[PHONE_NUMBER]" at bounding box center [810, 291] width 104 height 45
drag, startPoint x: 753, startPoint y: 294, endPoint x: 618, endPoint y: 292, distance: 134.9
click at [618, 292] on div "[STREET_ADDRESS], Open Google Map" at bounding box center [685, 302] width 146 height 24
click at [854, 94] on span "ACCEPT" at bounding box center [850, 96] width 34 height 12
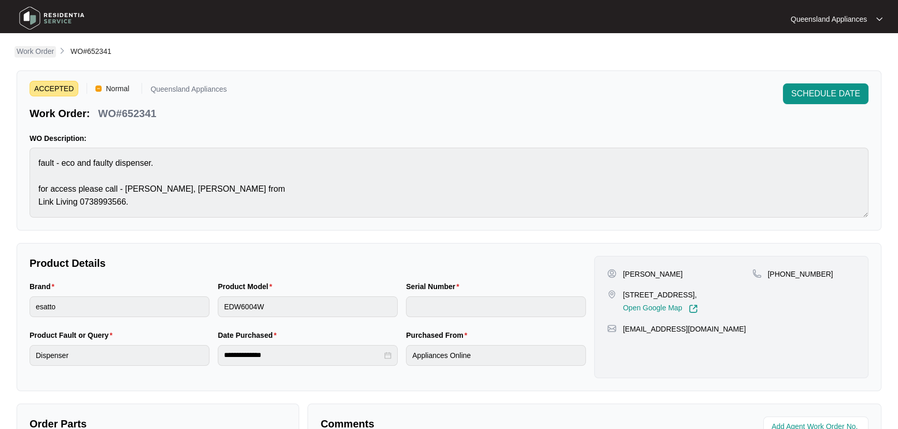
click at [25, 51] on p "Work Order" at bounding box center [35, 51] width 37 height 10
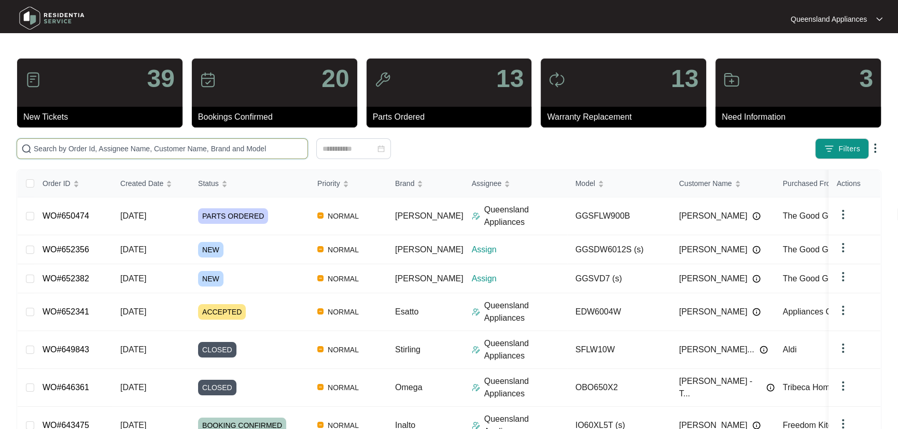
click at [263, 154] on input "text" at bounding box center [169, 148] width 270 height 11
paste input "652382"
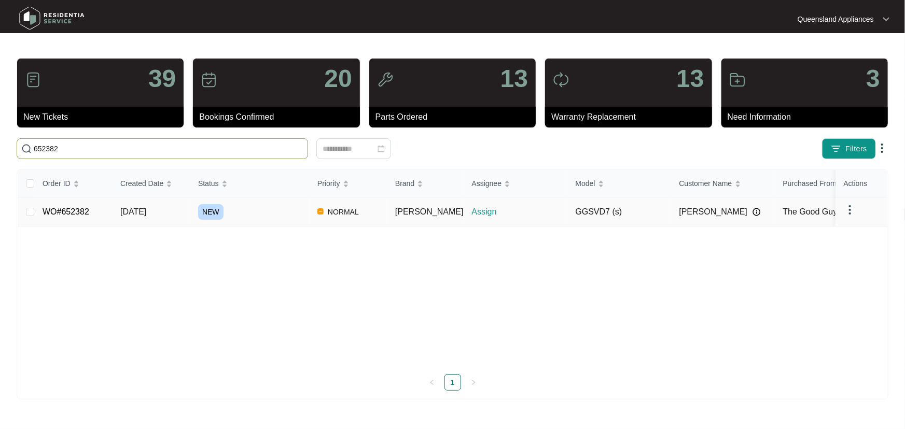
type input "652382"
click at [277, 206] on div "NEW" at bounding box center [253, 212] width 111 height 16
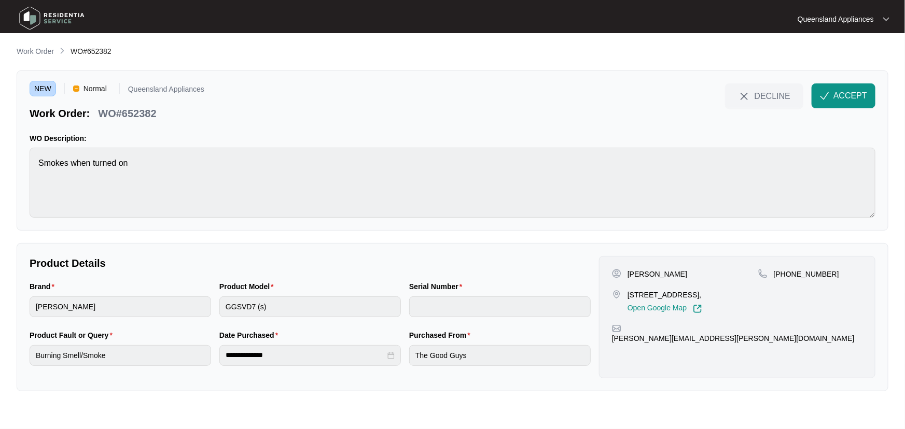
click at [138, 114] on p "WO#652382" at bounding box center [127, 113] width 58 height 15
drag, startPoint x: 830, startPoint y: 274, endPoint x: 786, endPoint y: 279, distance: 44.8
click at [786, 279] on div "[PHONE_NUMBER]" at bounding box center [810, 274] width 104 height 10
click at [847, 97] on span "ACCEPT" at bounding box center [850, 96] width 34 height 12
